Goal: Information Seeking & Learning: Learn about a topic

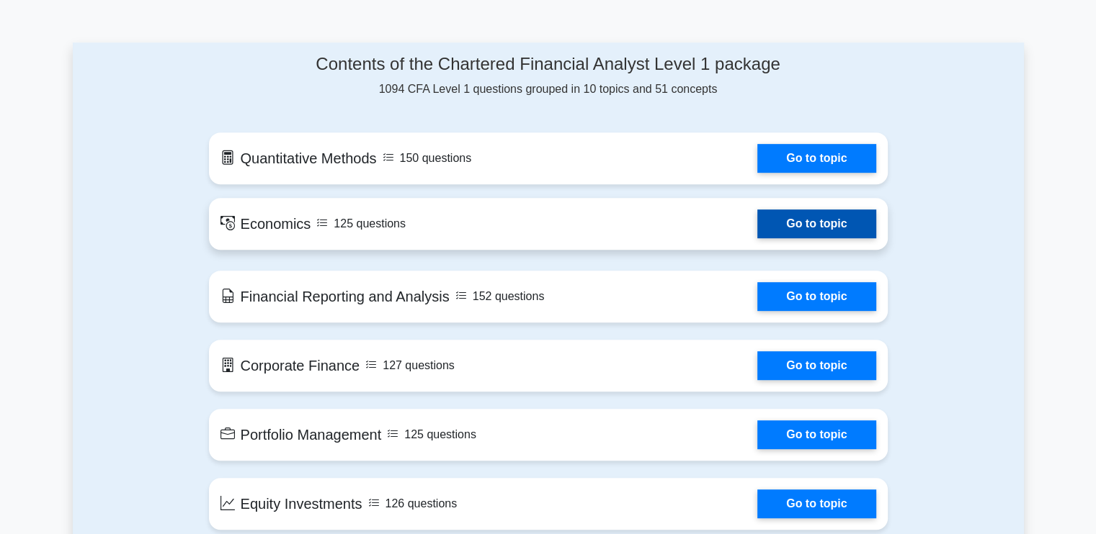
scroll to position [720, 0]
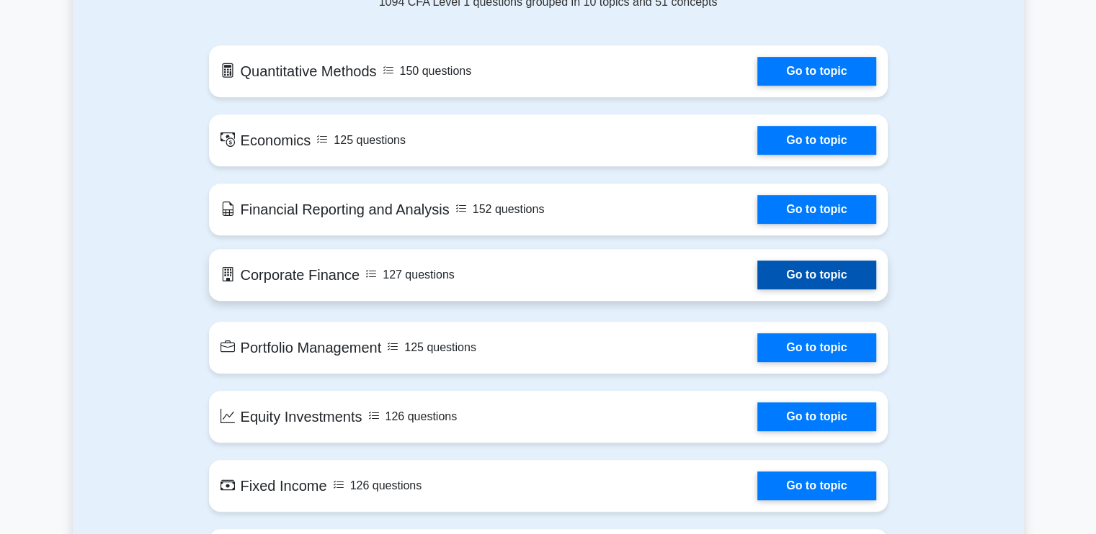
click at [783, 277] on link "Go to topic" at bounding box center [816, 275] width 118 height 29
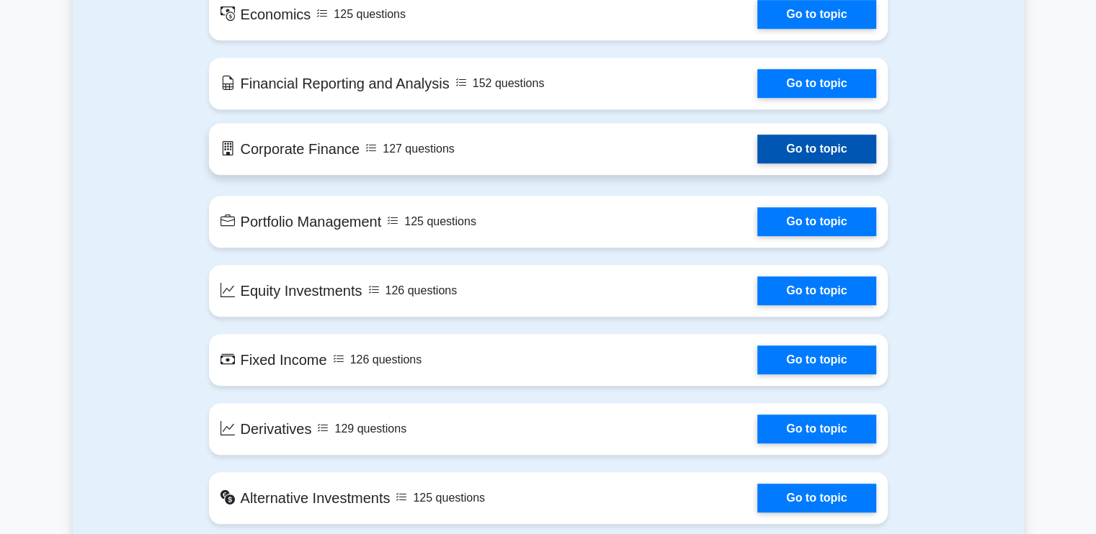
scroll to position [936, 0]
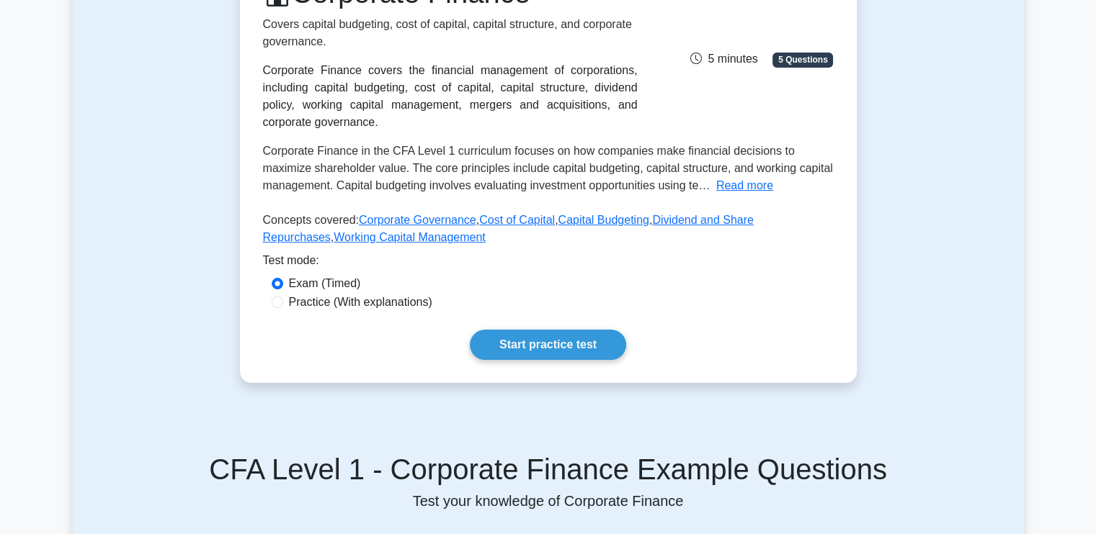
scroll to position [288, 0]
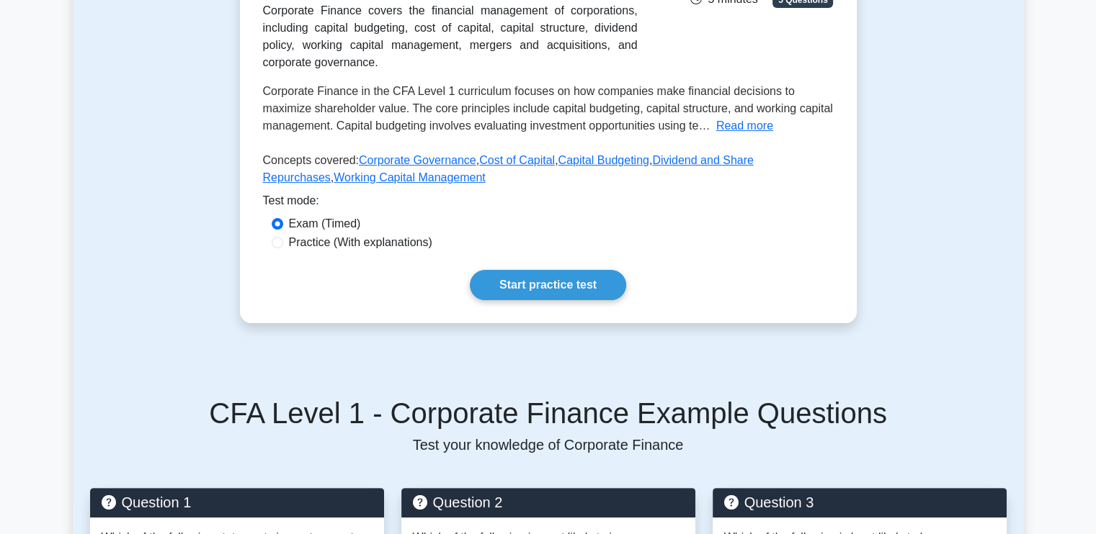
click at [311, 244] on label "Practice (With explanations)" at bounding box center [360, 242] width 143 height 17
click at [283, 244] on input "Practice (With explanations)" at bounding box center [278, 243] width 12 height 12
radio input "true"
click at [549, 281] on link "Start practice test" at bounding box center [548, 285] width 156 height 30
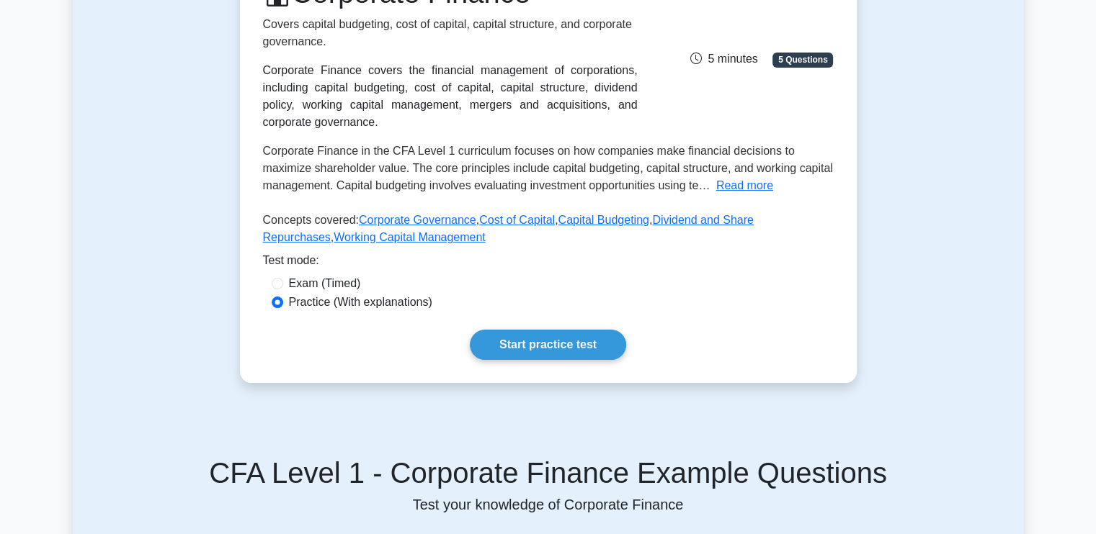
scroll to position [144, 0]
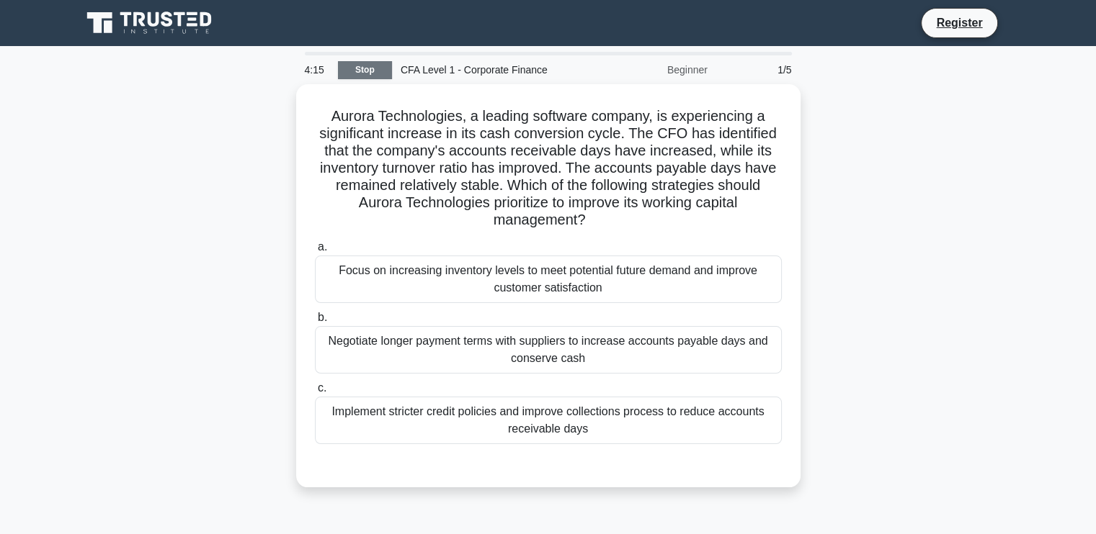
click at [375, 73] on link "Stop" at bounding box center [365, 70] width 54 height 18
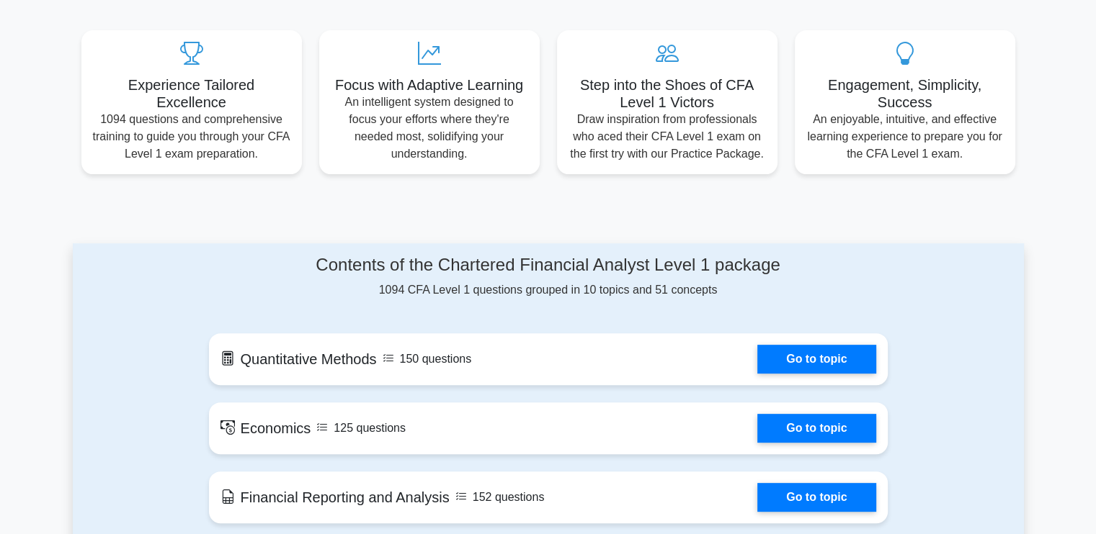
scroll to position [720, 0]
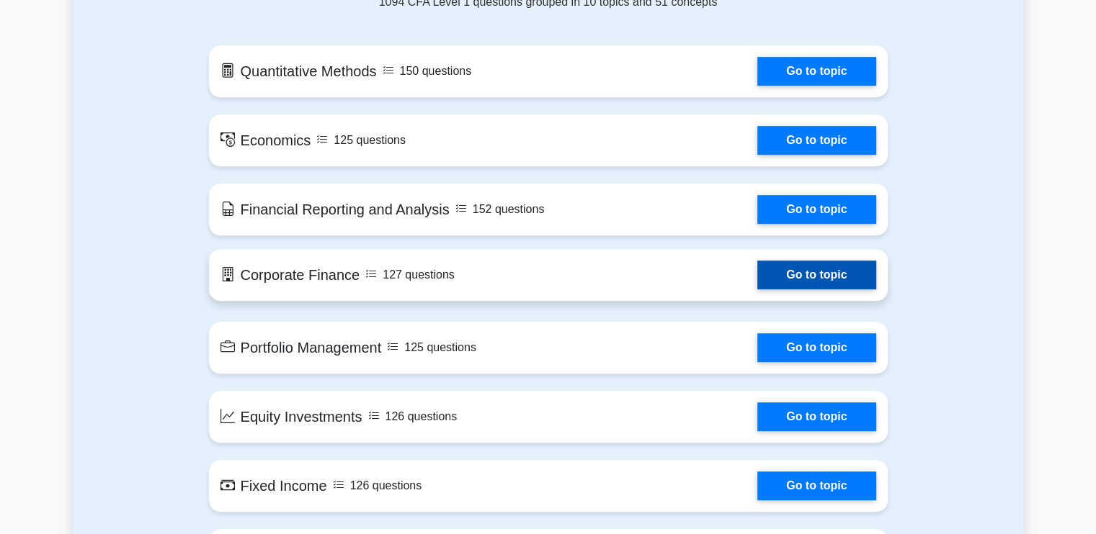
click at [838, 284] on link "Go to topic" at bounding box center [816, 275] width 118 height 29
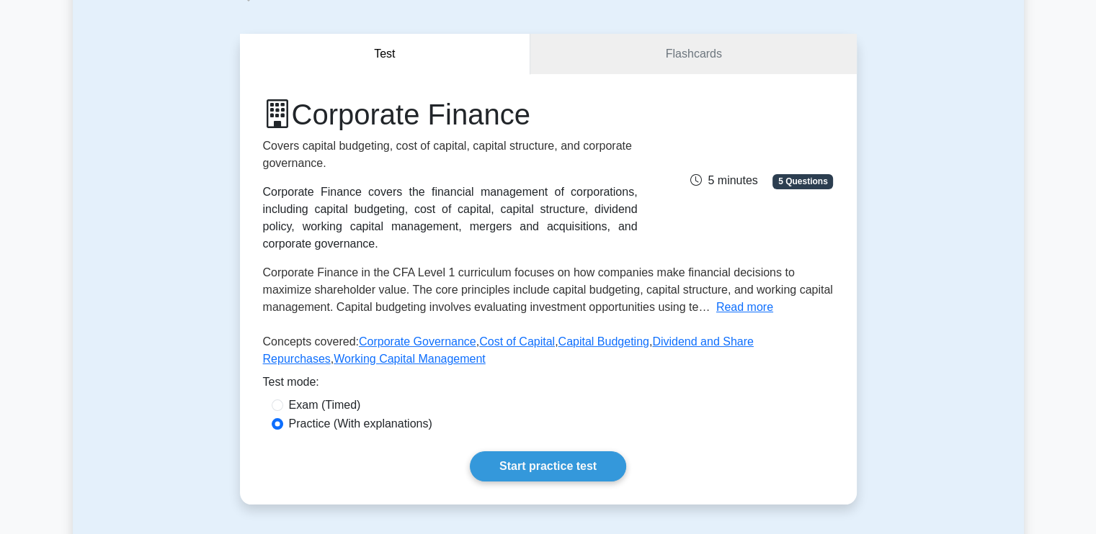
scroll to position [216, 0]
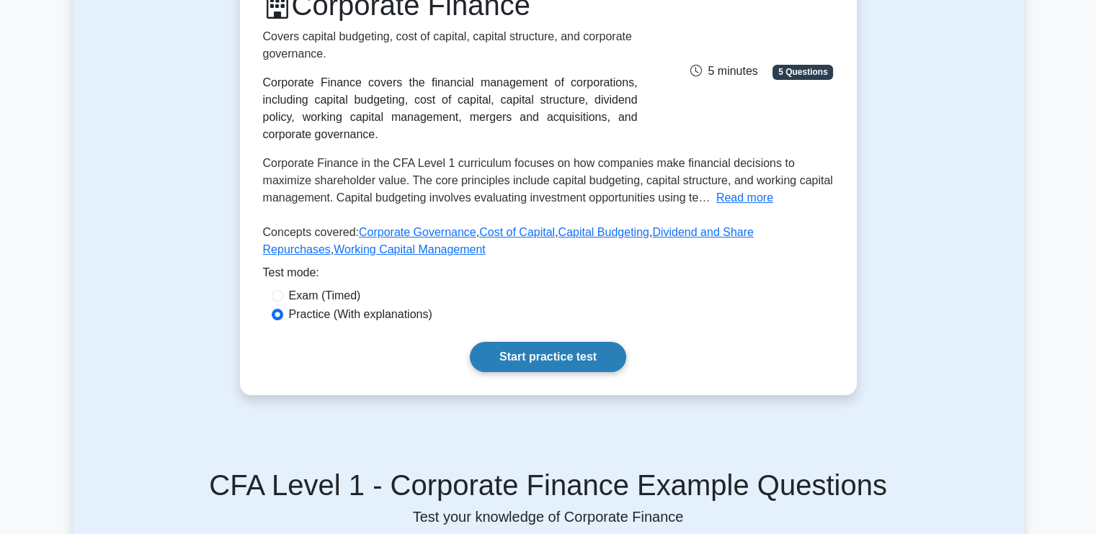
click at [578, 354] on link "Start practice test" at bounding box center [548, 357] width 156 height 30
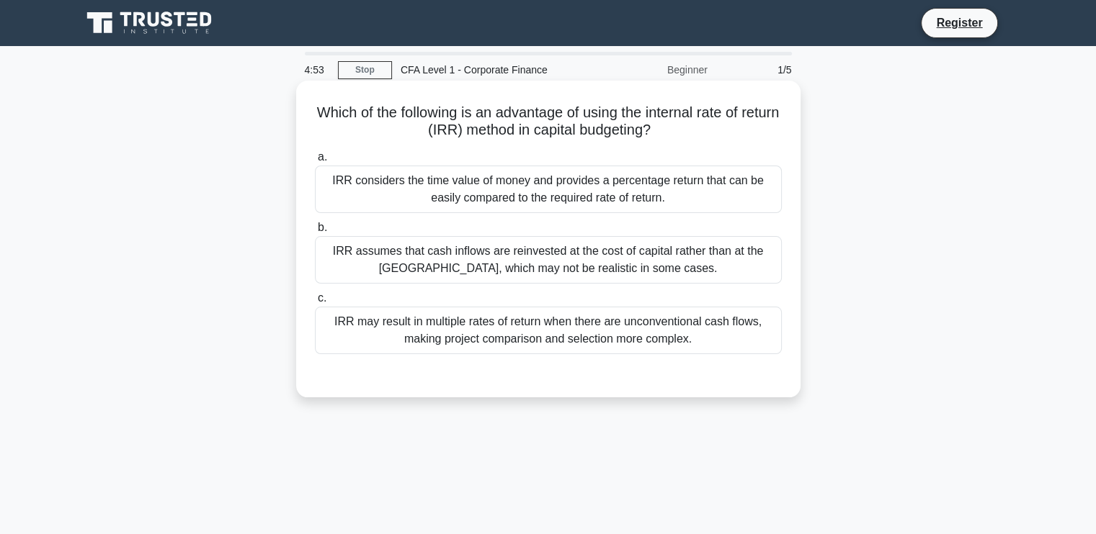
scroll to position [6, 0]
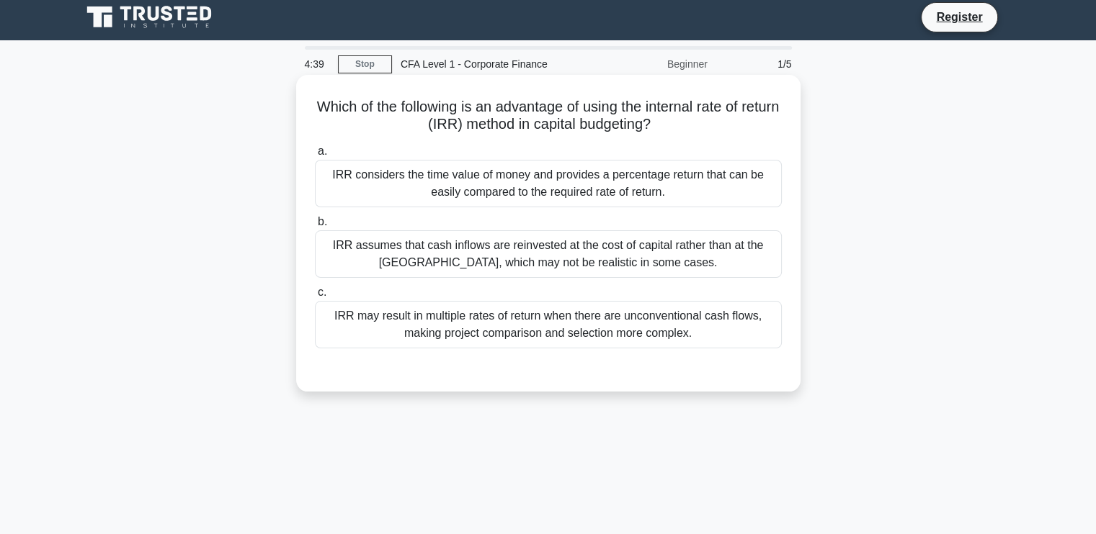
click at [725, 185] on div "IRR considers the time value of money and provides a percentage return that can…" at bounding box center [548, 184] width 467 height 48
click at [315, 156] on input "a. IRR considers the time value of money and provides a percentage return that …" at bounding box center [315, 151] width 0 height 9
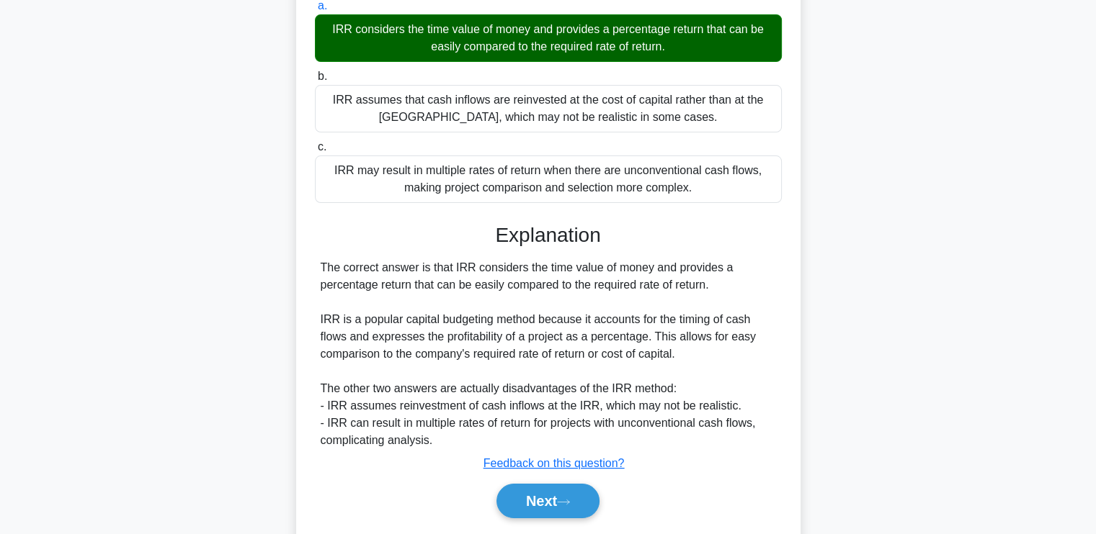
scroll to position [243, 0]
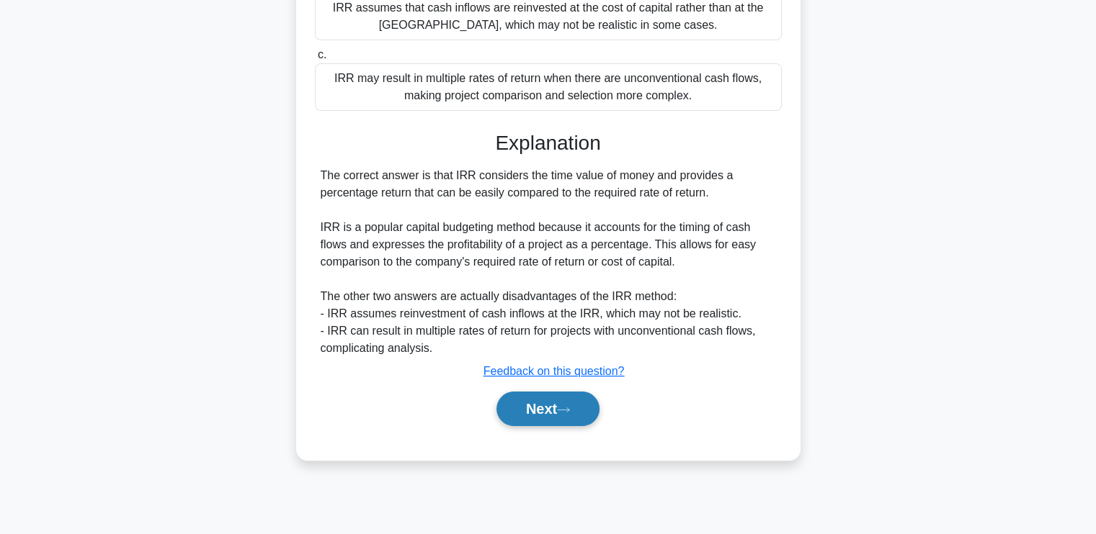
click at [565, 401] on button "Next" at bounding box center [547, 409] width 103 height 35
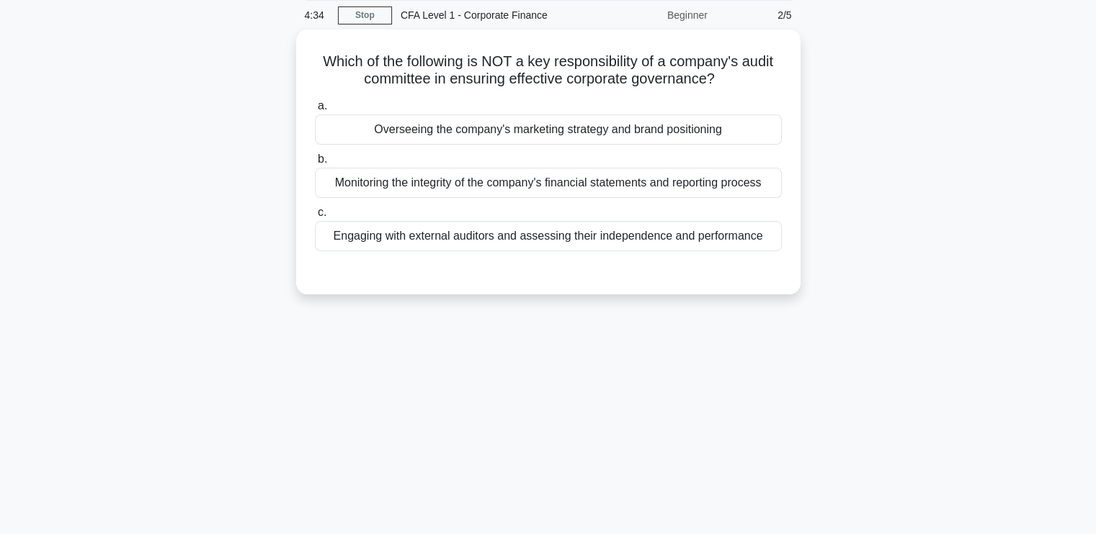
scroll to position [0, 0]
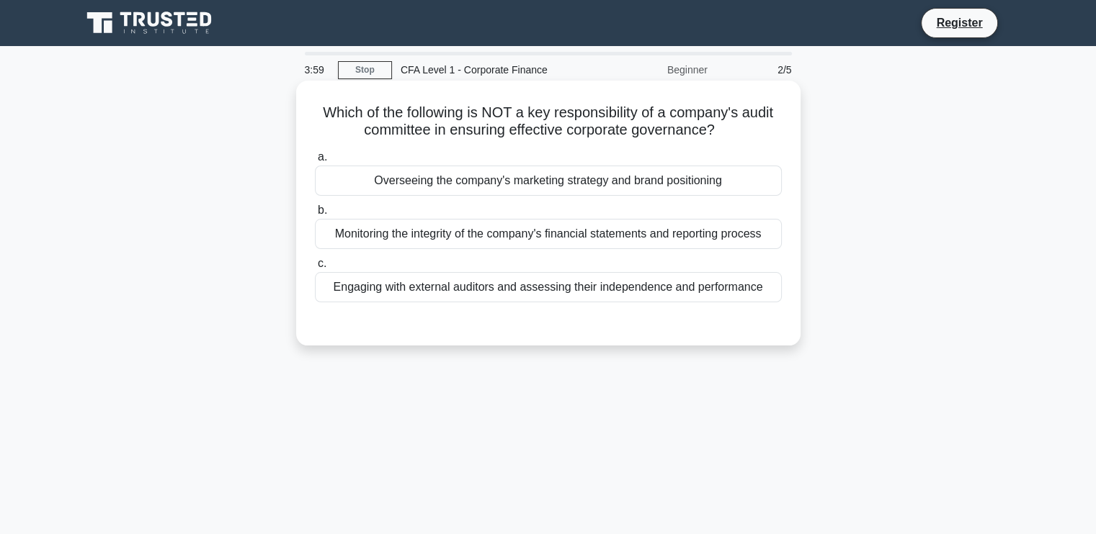
click at [730, 184] on div "Overseeing the company's marketing strategy and brand positioning" at bounding box center [548, 181] width 467 height 30
click at [315, 162] on input "a. Overseeing the company's marketing strategy and brand positioning" at bounding box center [315, 157] width 0 height 9
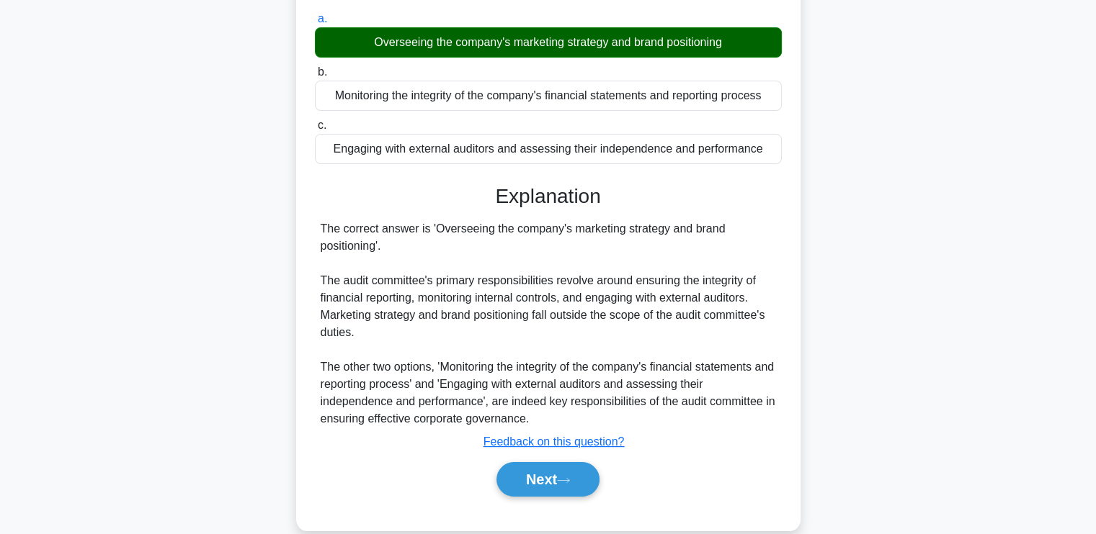
scroll to position [243, 0]
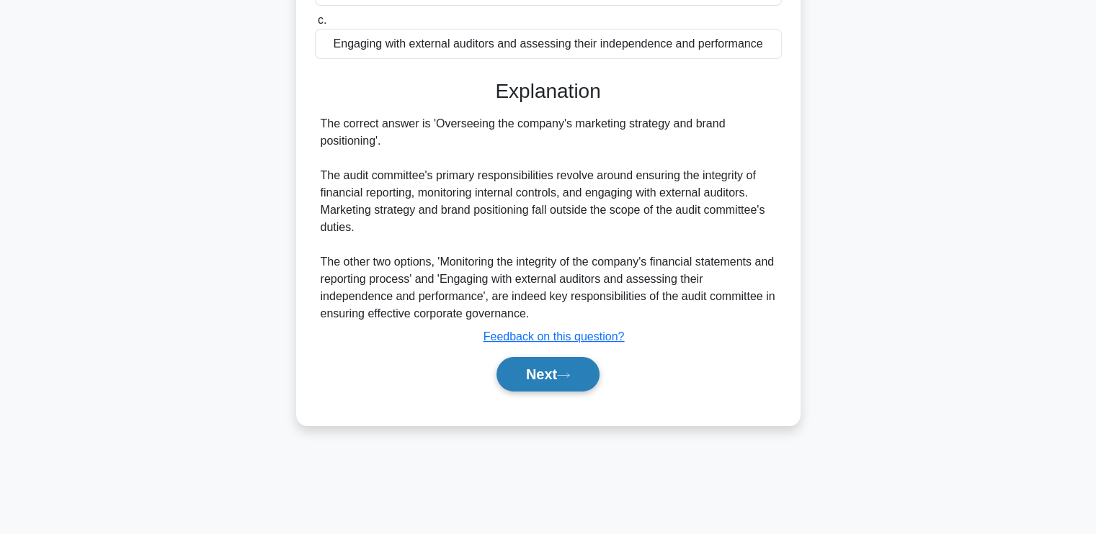
click at [568, 382] on button "Next" at bounding box center [547, 374] width 103 height 35
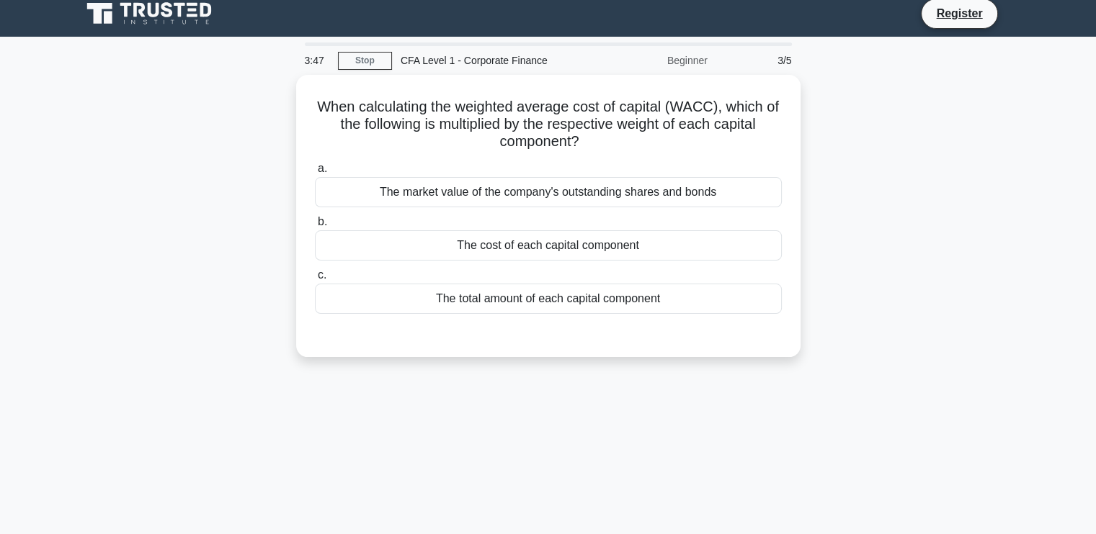
scroll to position [0, 0]
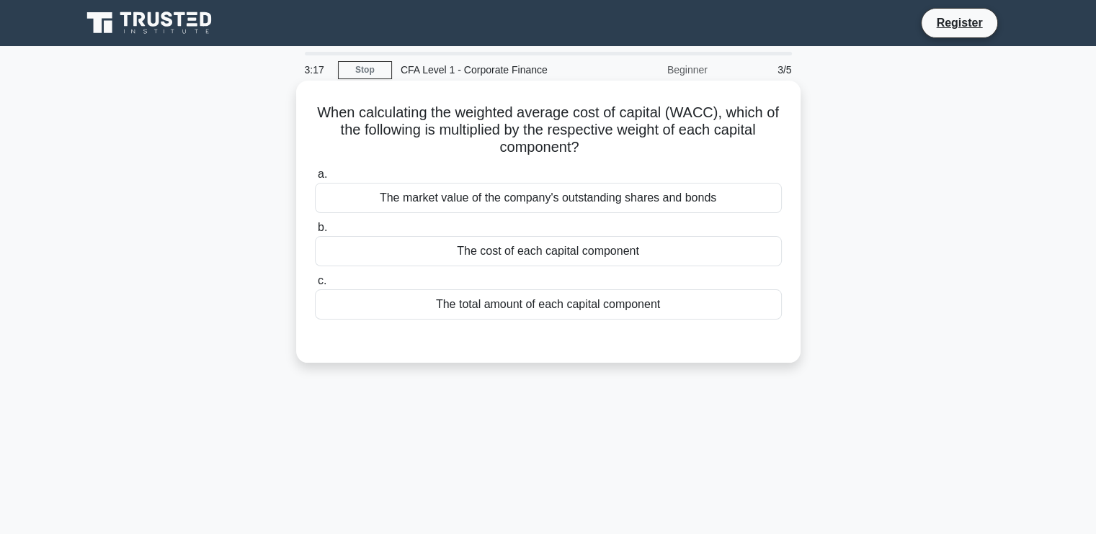
click at [732, 262] on div "The cost of each capital component" at bounding box center [548, 251] width 467 height 30
click at [315, 233] on input "b. The cost of each capital component" at bounding box center [315, 227] width 0 height 9
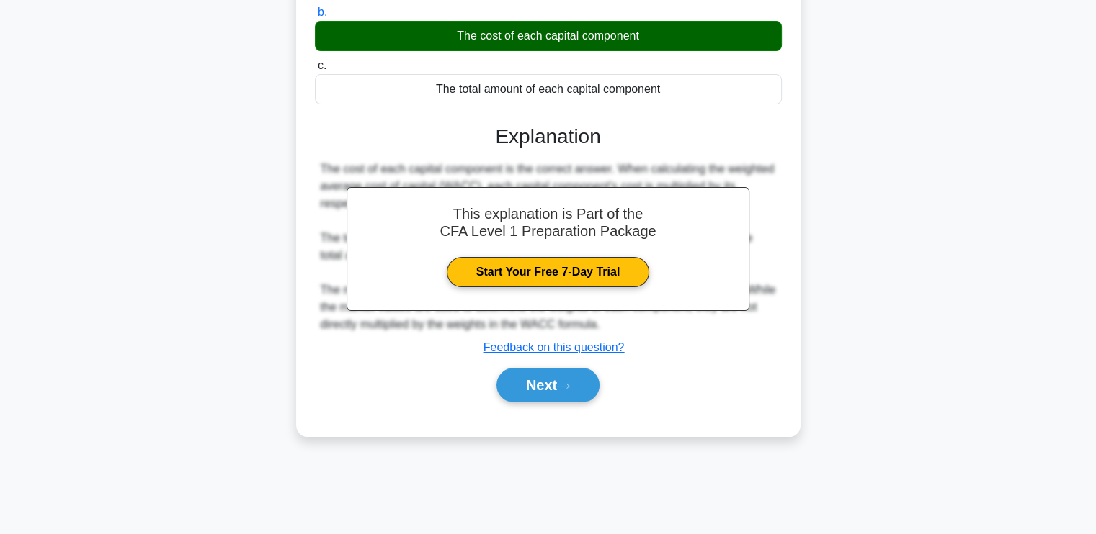
scroll to position [216, 0]
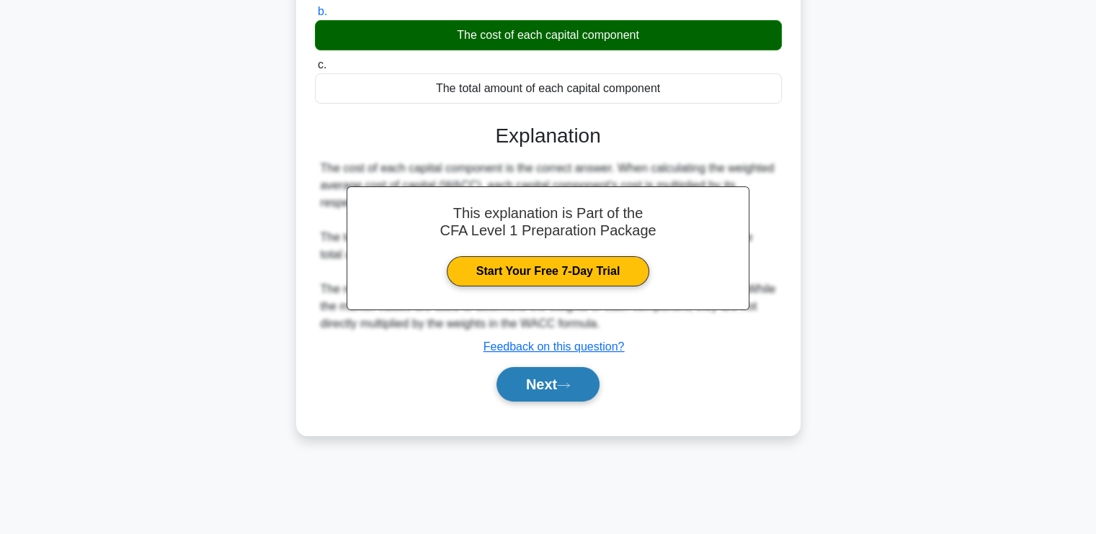
drag, startPoint x: 566, startPoint y: 391, endPoint x: 579, endPoint y: 380, distance: 17.3
click at [565, 391] on button "Next" at bounding box center [547, 384] width 103 height 35
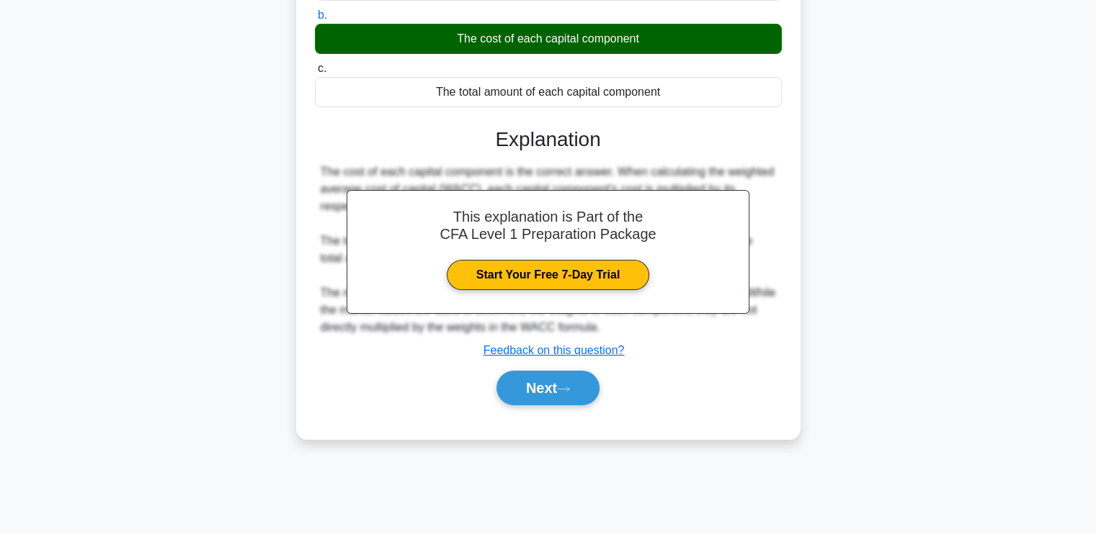
scroll to position [0, 0]
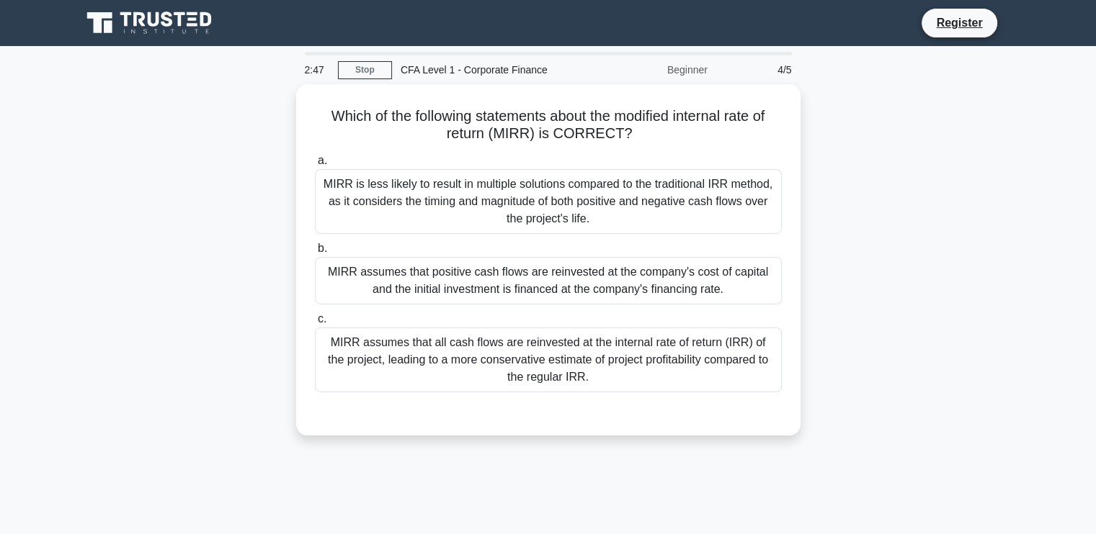
click at [1019, 145] on div "Which of the following statements about the modified internal rate of return (M…" at bounding box center [548, 268] width 951 height 369
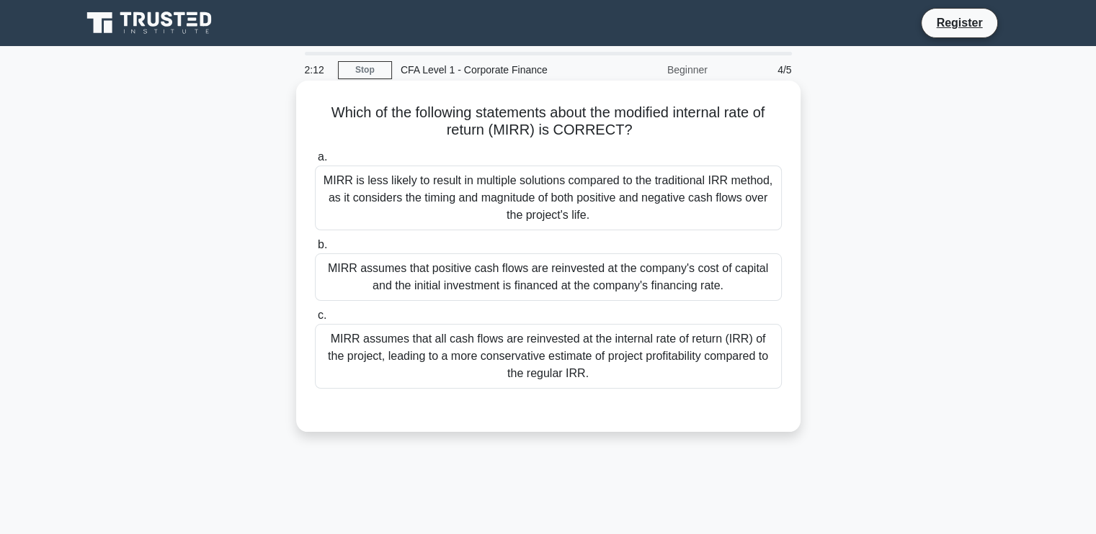
click at [614, 191] on div "MIRR is less likely to result in multiple solutions compared to the traditional…" at bounding box center [548, 198] width 467 height 65
click at [315, 162] on input "a. MIRR is less likely to result in multiple solutions compared to the traditio…" at bounding box center [315, 157] width 0 height 9
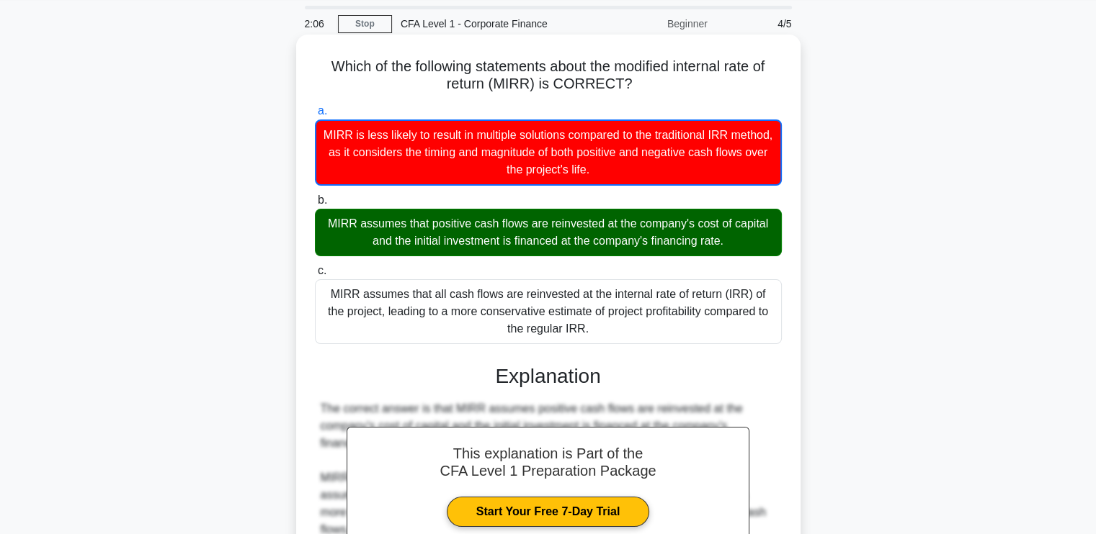
scroll to position [72, 0]
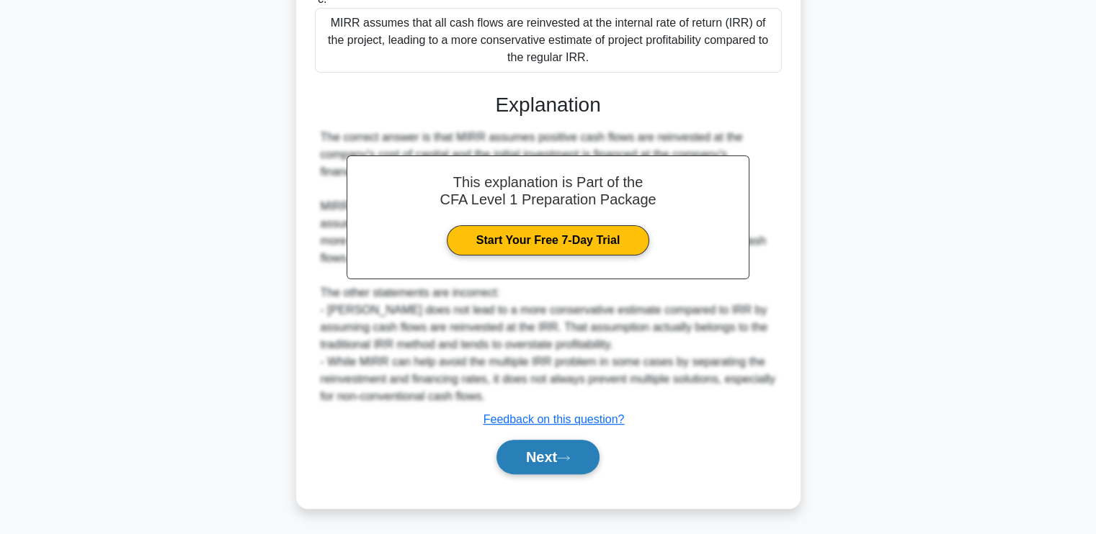
click at [563, 452] on button "Next" at bounding box center [547, 457] width 103 height 35
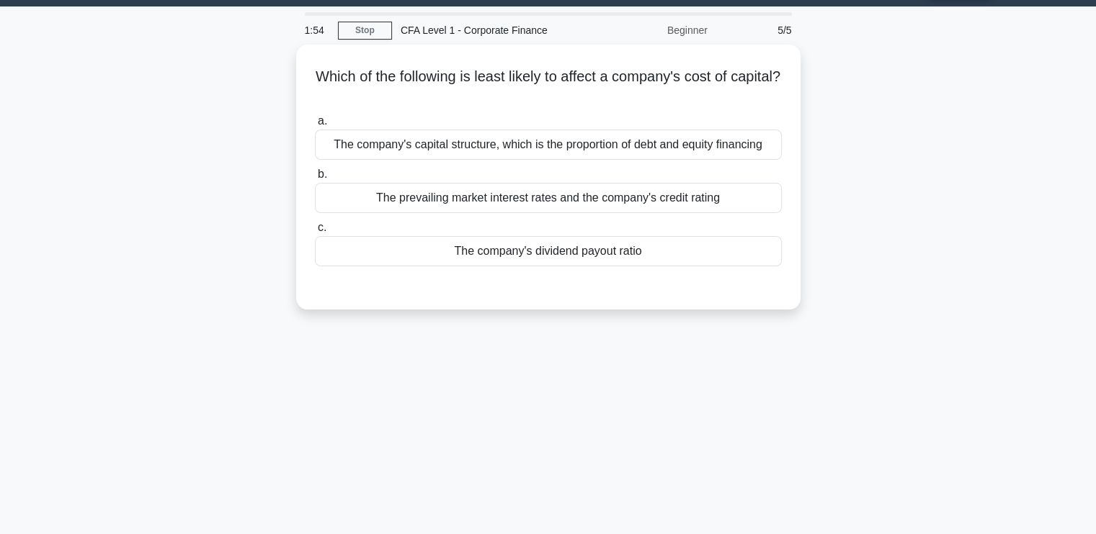
scroll to position [0, 0]
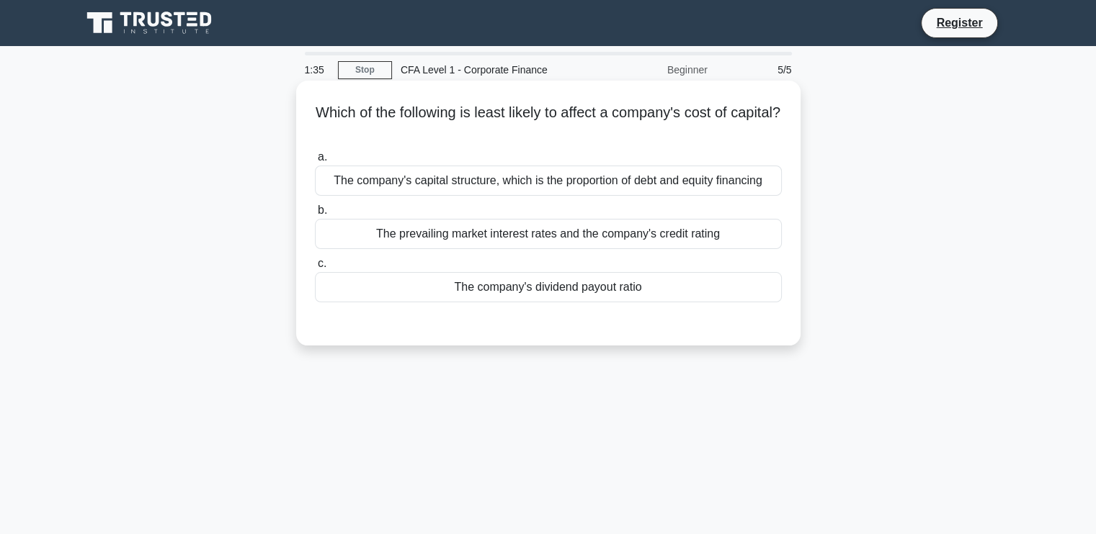
click at [720, 171] on div "The company's capital structure, which is the proportion of debt and equity fin…" at bounding box center [548, 181] width 467 height 30
click at [315, 162] on input "a. The company's capital structure, which is the proportion of debt and equity …" at bounding box center [315, 157] width 0 height 9
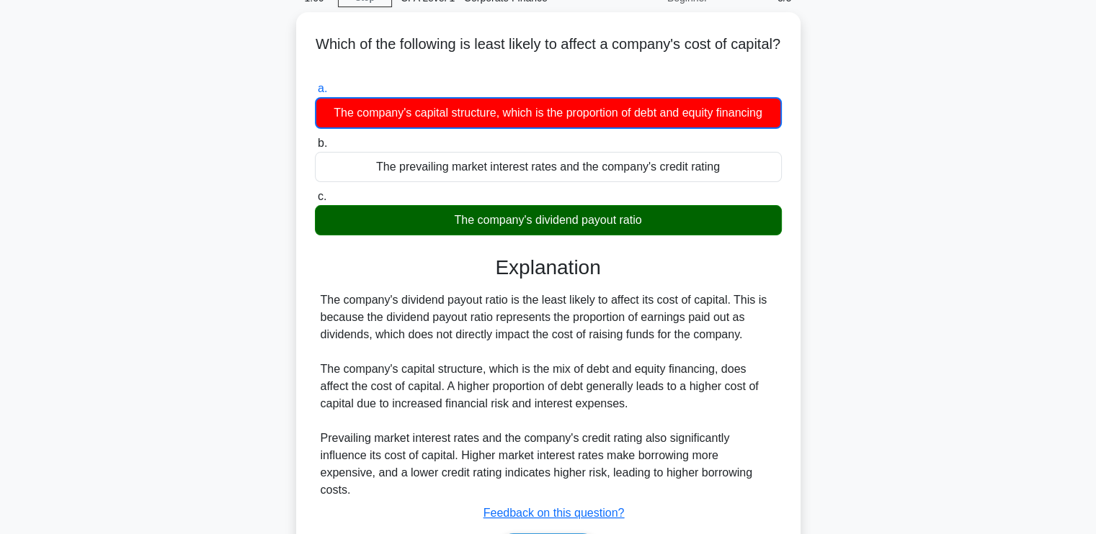
scroll to position [144, 0]
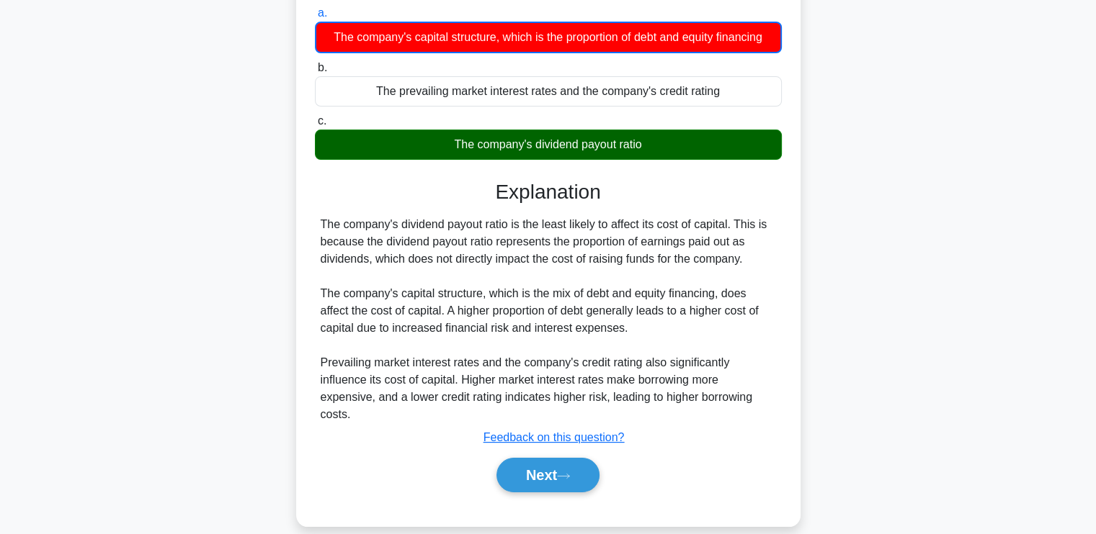
click at [614, 238] on div "The company's dividend payout ratio is the least likely to affect its cost of c…" at bounding box center [548, 319] width 455 height 207
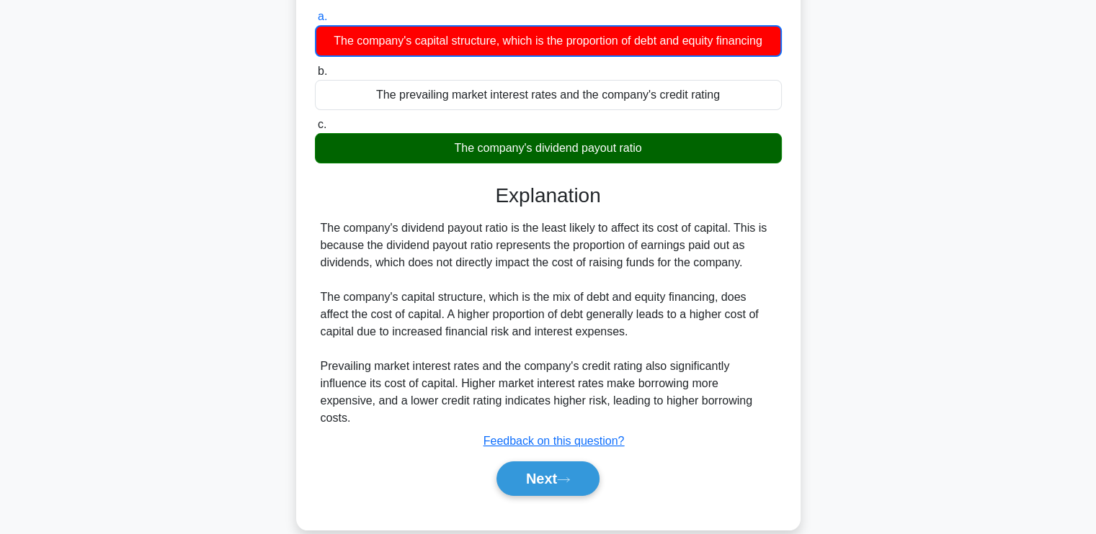
click at [823, 230] on div "Which of the following is least likely to affect a company's cost of capital? .…" at bounding box center [548, 243] width 951 height 607
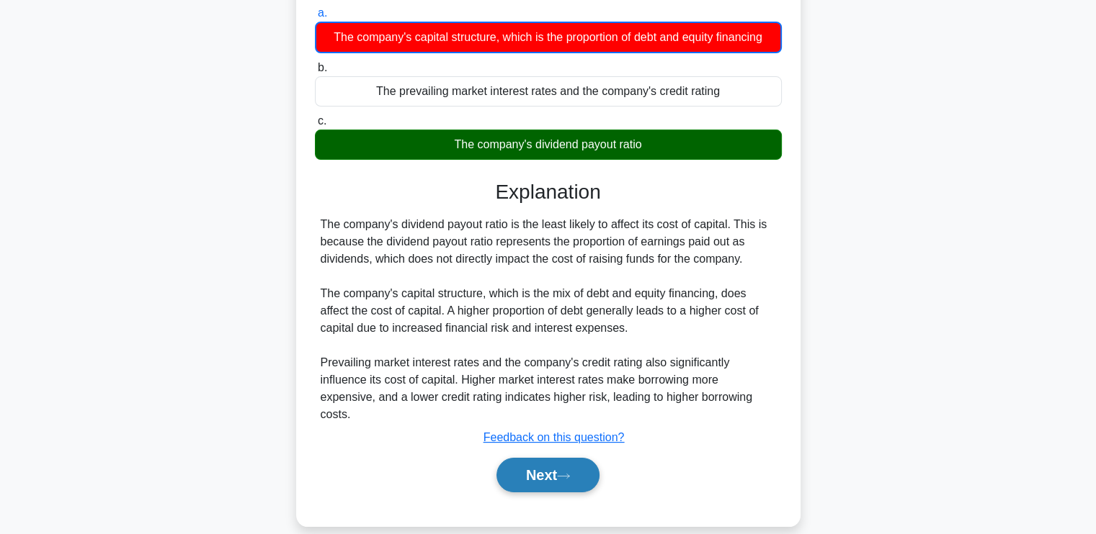
click at [569, 474] on icon at bounding box center [563, 476] width 12 height 4
